Goal: Transaction & Acquisition: Purchase product/service

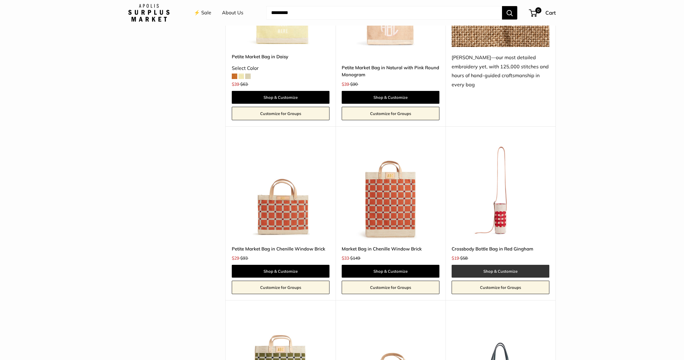
scroll to position [1111, 0]
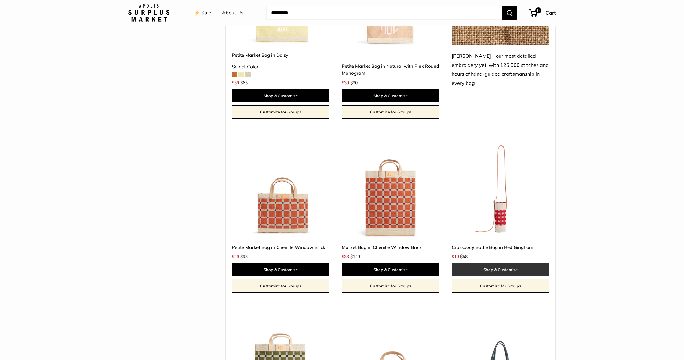
click at [404, 267] on link "Shop & Customize" at bounding box center [500, 269] width 98 height 13
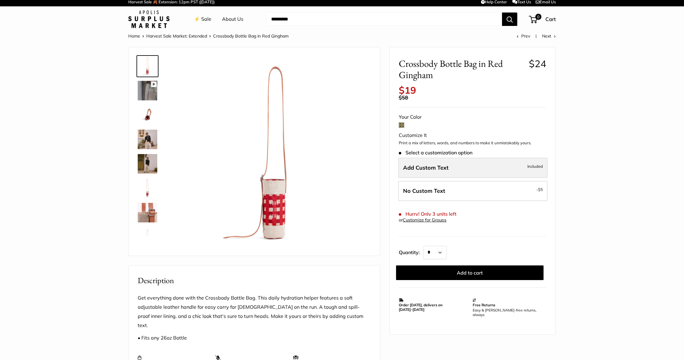
scroll to position [3, 0]
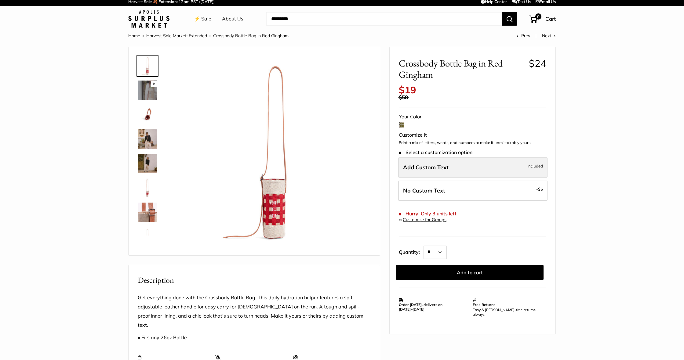
click at [460, 166] on label "Add Custom Text Included" at bounding box center [472, 167] width 149 height 20
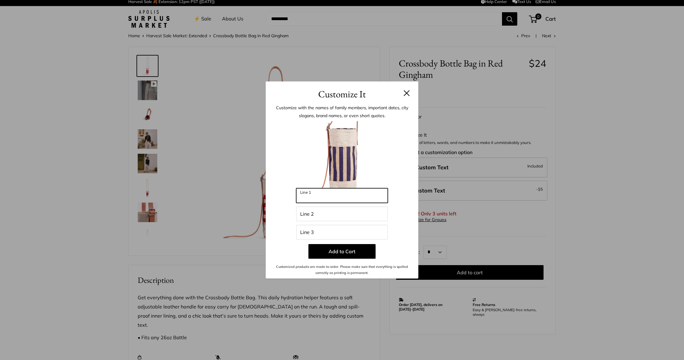
click at [360, 196] on input "Line 1" at bounding box center [342, 195] width 92 height 15
type input "*"
type input "******"
click at [344, 251] on button "Add to Cart" at bounding box center [341, 251] width 67 height 15
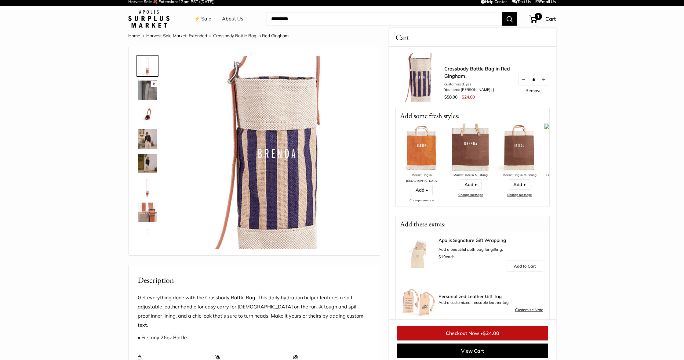
click at [151, 91] on img at bounding box center [148, 91] width 20 height 20
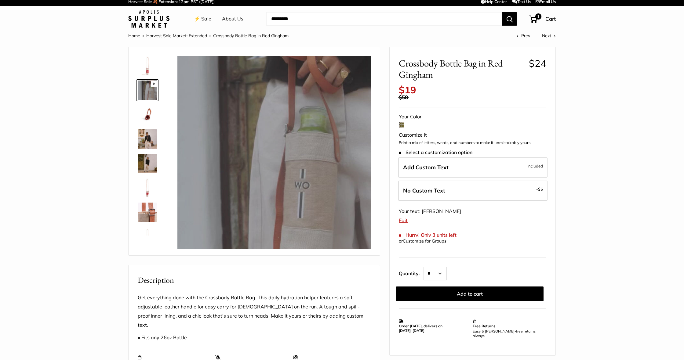
click at [150, 118] on img at bounding box center [148, 115] width 20 height 20
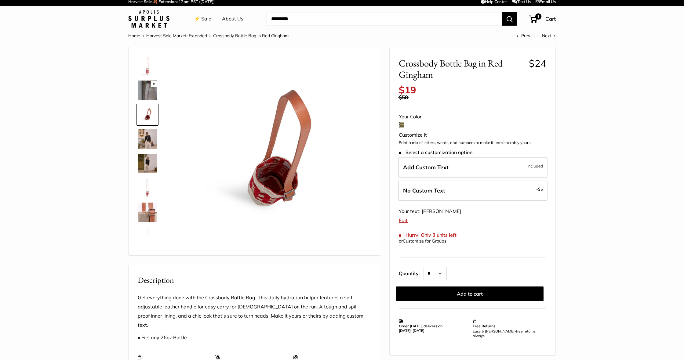
type input "*****"
click at [147, 145] on img at bounding box center [148, 139] width 20 height 20
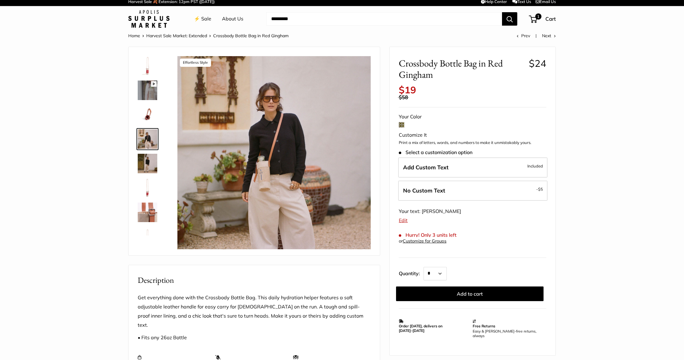
click at [146, 167] on img at bounding box center [148, 164] width 20 height 20
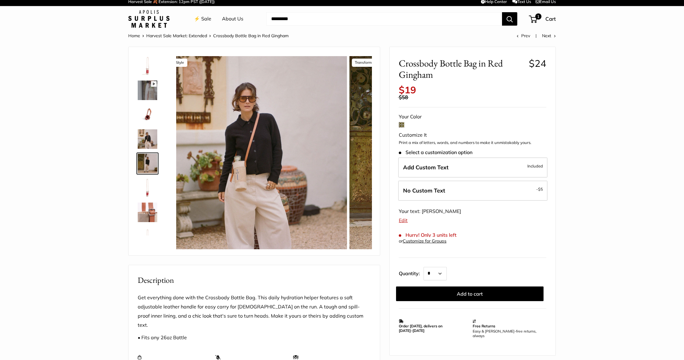
scroll to position [15, 0]
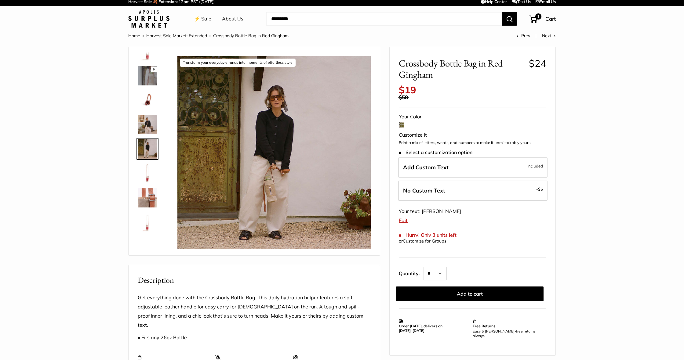
click at [147, 203] on img at bounding box center [148, 198] width 20 height 20
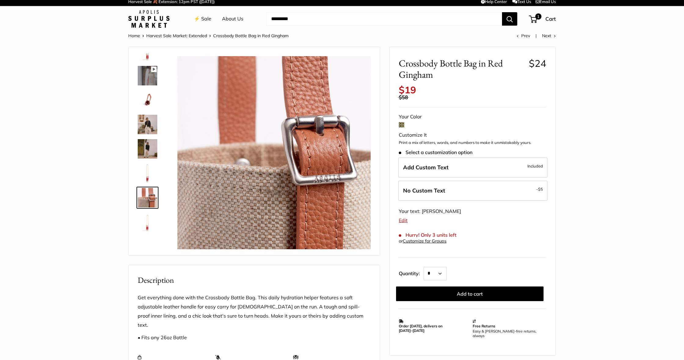
click at [148, 228] on img at bounding box center [148, 222] width 20 height 20
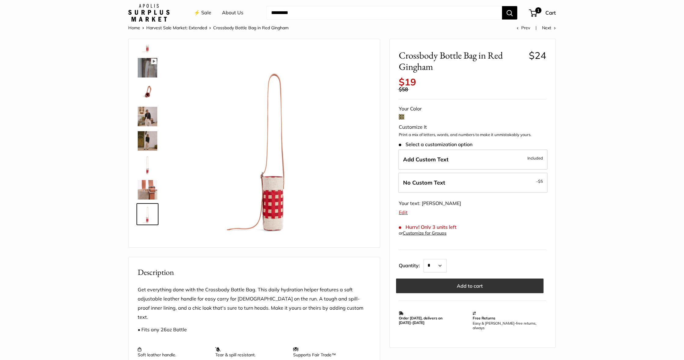
scroll to position [12, 0]
click at [471, 282] on button "Add to cart" at bounding box center [469, 285] width 147 height 15
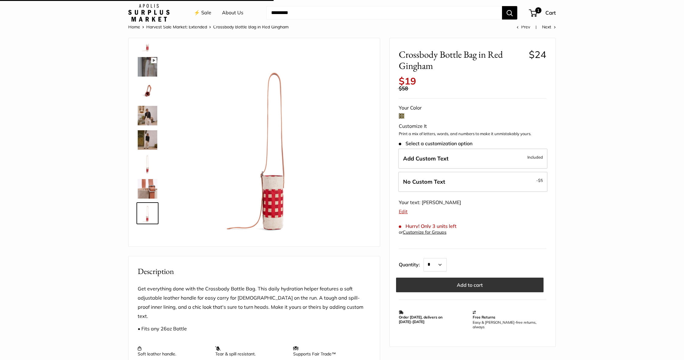
scroll to position [12, 0]
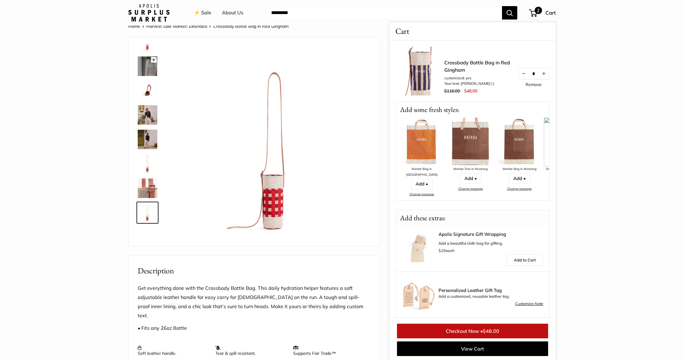
click at [535, 12] on span "2" at bounding box center [537, 10] width 7 height 7
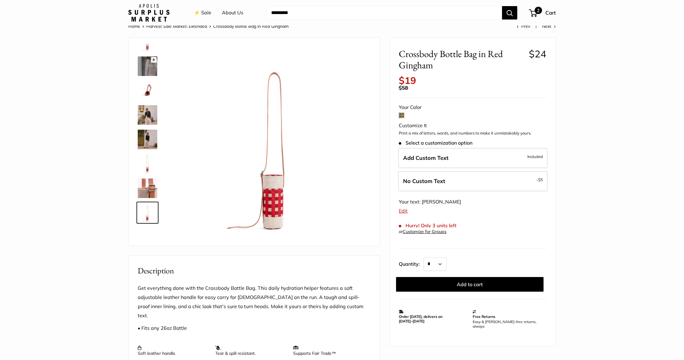
click at [537, 12] on span "2" at bounding box center [537, 10] width 7 height 7
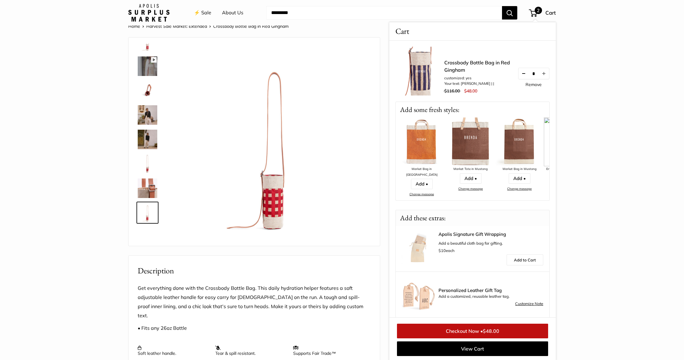
click at [521, 73] on button "Decrease quantity by 1" at bounding box center [523, 73] width 10 height 11
click at [469, 62] on link "Crossbody Bottle Bag in Red Gingham" at bounding box center [477, 66] width 67 height 15
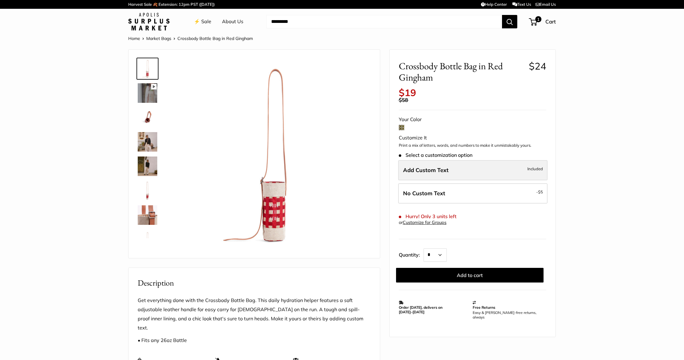
click at [464, 164] on label "Add Custom Text Included" at bounding box center [472, 170] width 149 height 20
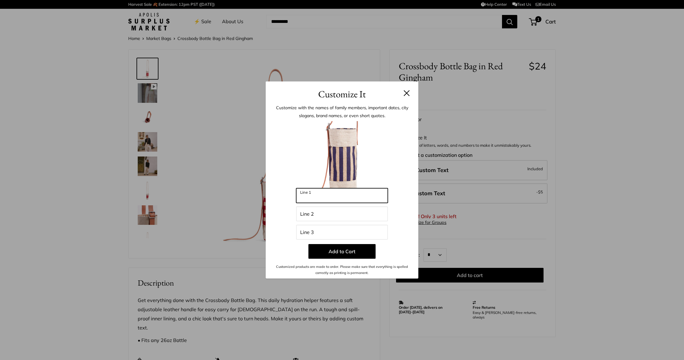
click at [345, 193] on input "Line 1" at bounding box center [342, 195] width 92 height 15
type input "****"
click at [357, 250] on button "Add to Cart" at bounding box center [341, 251] width 67 height 15
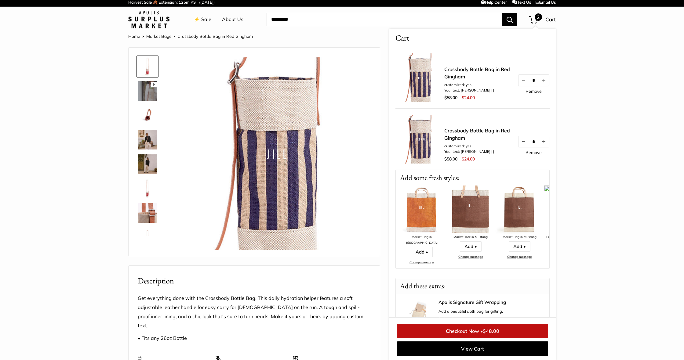
scroll to position [1, 0]
click at [470, 68] on link "Crossbody Bottle Bag in Red Gingham" at bounding box center [477, 72] width 67 height 15
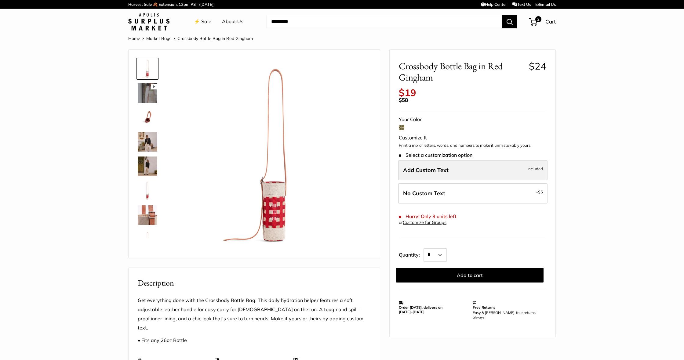
click at [426, 167] on span "Add Custom Text" at bounding box center [425, 170] width 45 height 7
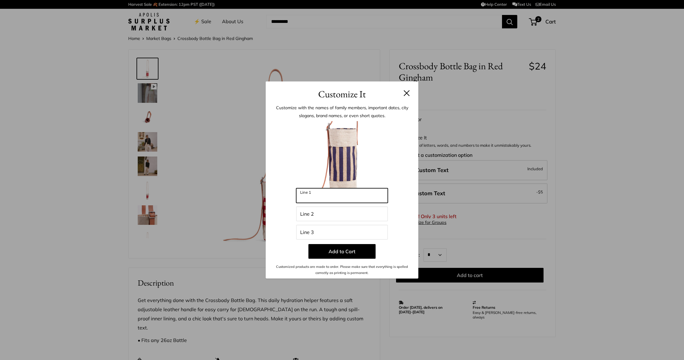
click at [324, 195] on input "Line 1" at bounding box center [342, 195] width 92 height 15
type input "*****"
click at [337, 251] on button "Add to Cart" at bounding box center [341, 251] width 67 height 15
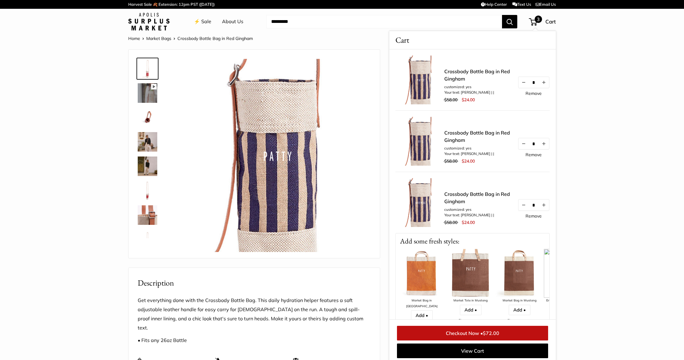
click at [143, 144] on img at bounding box center [148, 142] width 20 height 20
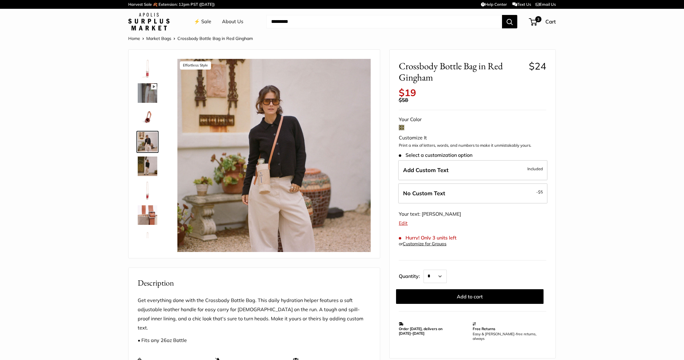
click at [149, 164] on img at bounding box center [148, 167] width 20 height 20
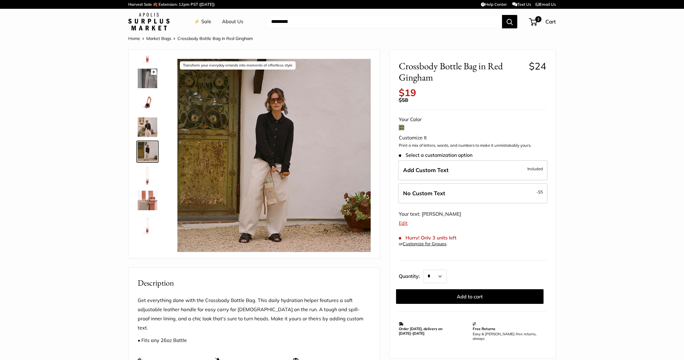
click at [151, 175] on img at bounding box center [148, 176] width 20 height 20
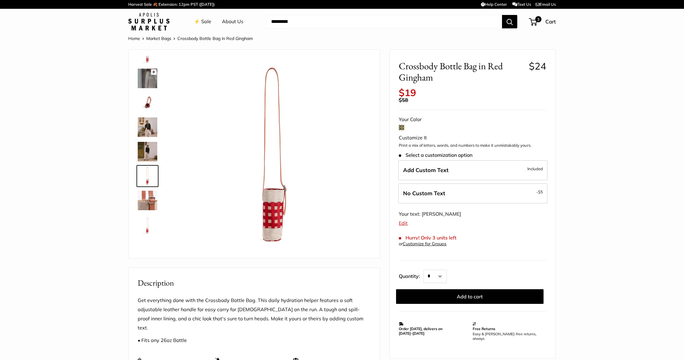
click at [148, 199] on img at bounding box center [148, 201] width 20 height 20
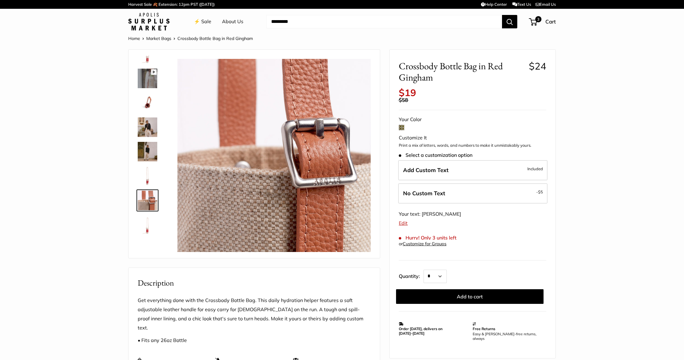
click at [148, 231] on img at bounding box center [148, 225] width 20 height 20
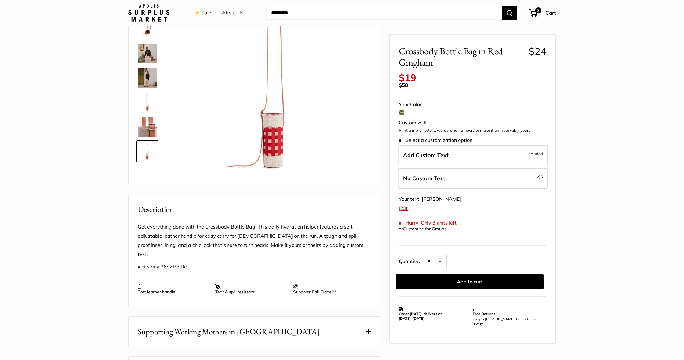
scroll to position [60, 0]
